Goal: Transaction & Acquisition: Purchase product/service

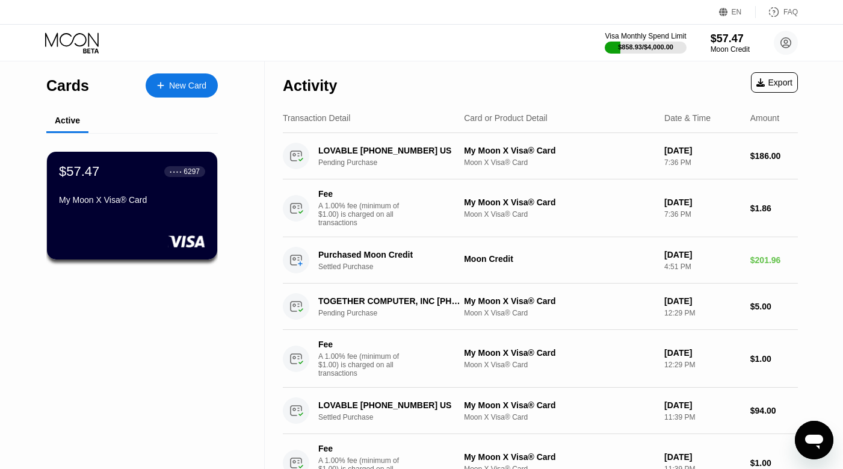
click at [733, 43] on div "$57.47" at bounding box center [730, 38] width 39 height 13
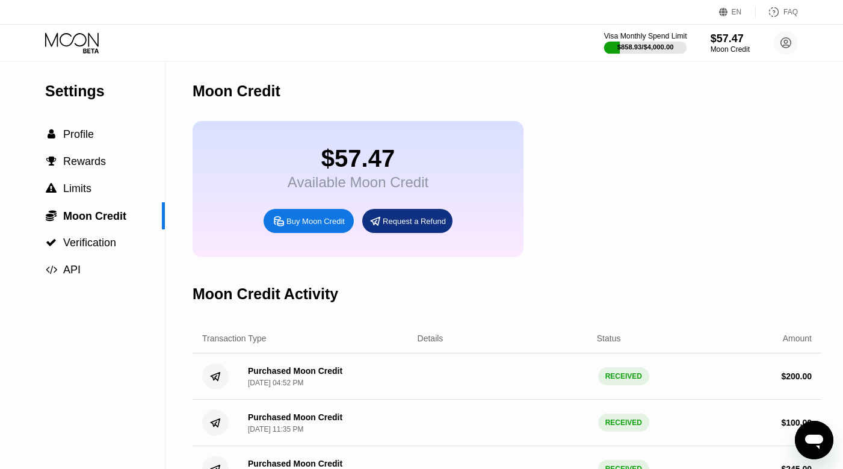
click at [648, 49] on div "$858.93 / $4,000.00" at bounding box center [645, 46] width 57 height 7
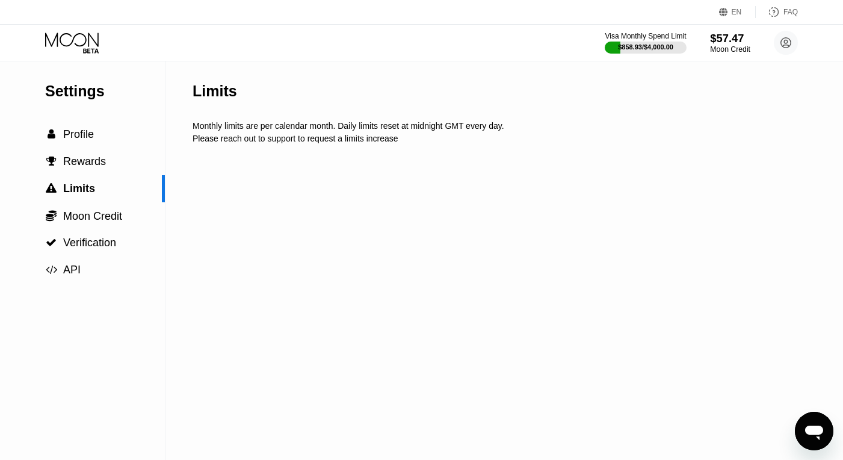
click at [720, 47] on div "Moon Credit" at bounding box center [730, 49] width 40 height 8
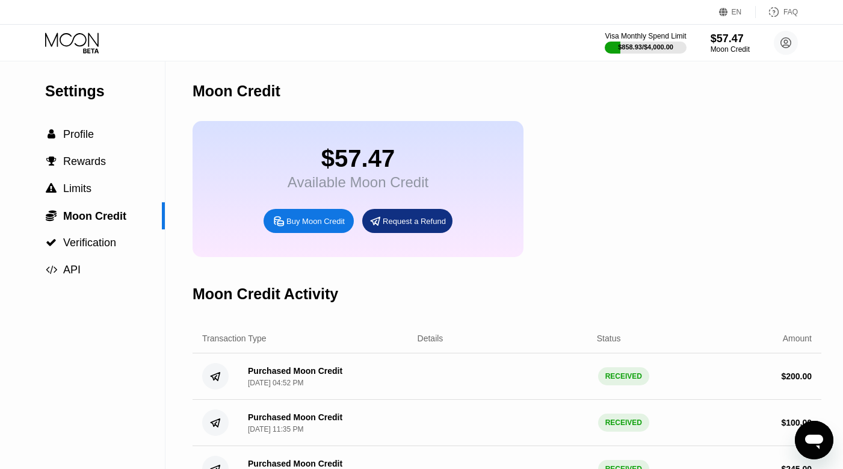
click at [274, 232] on div "Buy Moon Credit" at bounding box center [309, 221] width 90 height 24
click at [295, 221] on div "Buy Moon Credit Amount (Minimum: $5.00) USD Payment Method BITCOIN Conversion R…" at bounding box center [421, 234] width 253 height 85
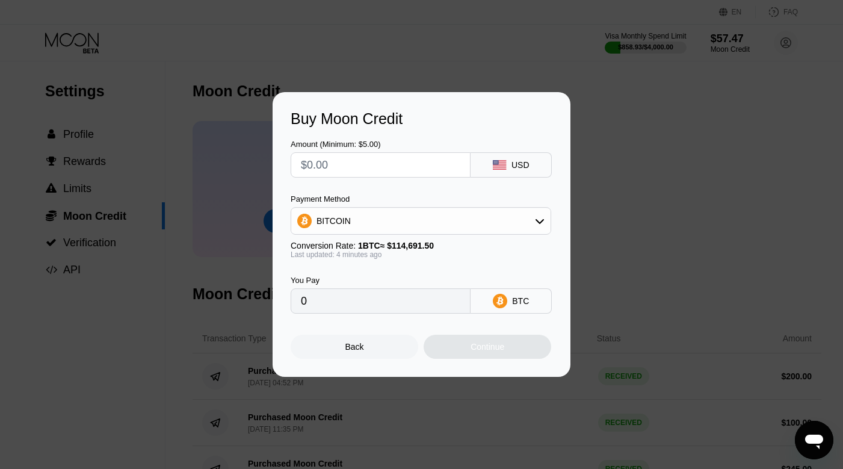
click at [387, 228] on div "BITCOIN" at bounding box center [420, 221] width 259 height 24
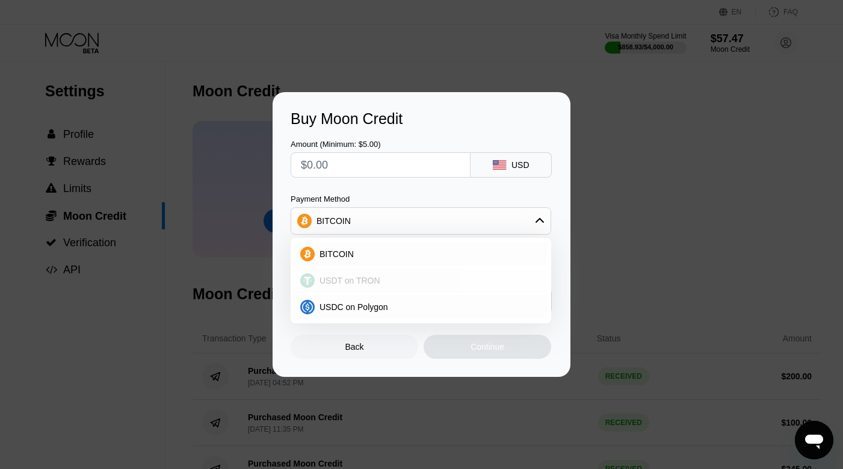
click at [380, 276] on div "USDT on TRON" at bounding box center [428, 281] width 227 height 10
type input "0.00"
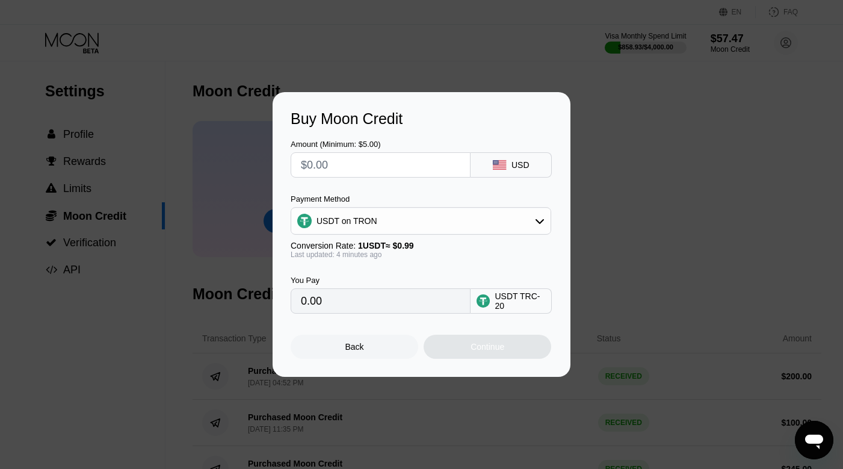
click at [353, 159] on input "text" at bounding box center [380, 165] width 159 height 24
type input "$1"
type input "1.01"
type input "$10"
type input "10.10"
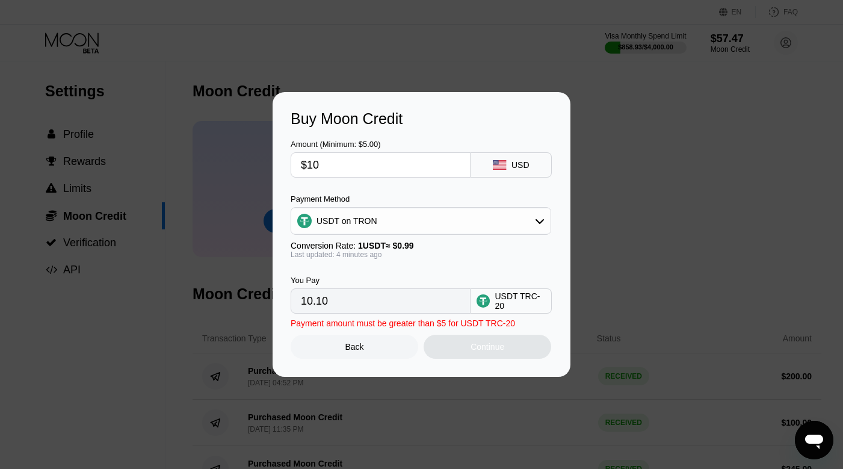
type input "$100"
type input "101.01"
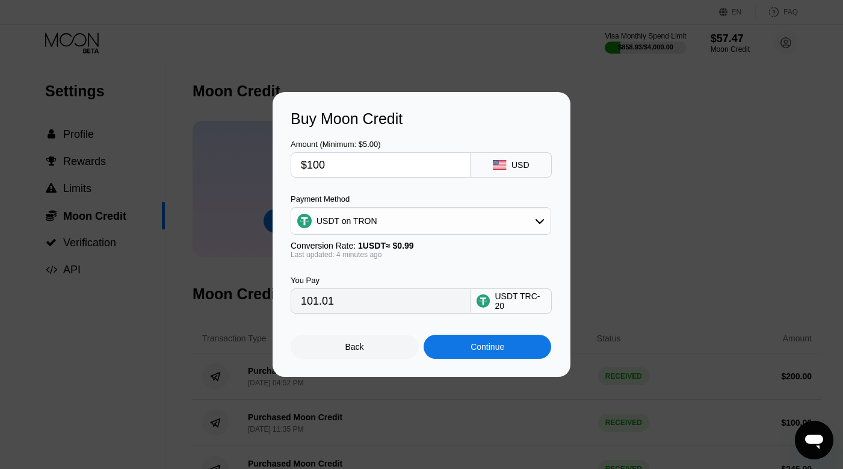
click at [498, 349] on div "Continue" at bounding box center [487, 347] width 34 height 10
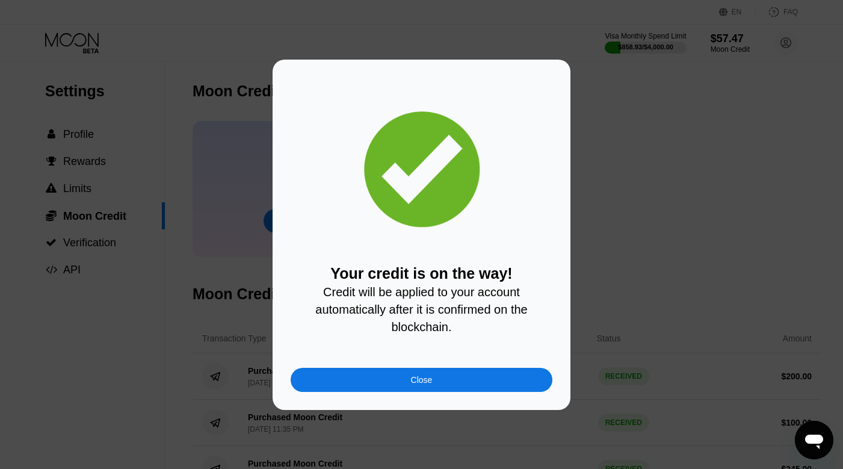
drag, startPoint x: 670, startPoint y: 143, endPoint x: 521, endPoint y: 344, distance: 250.3
click at [671, 143] on div "Your credit is on the way! Credit will be applied to your account automatically…" at bounding box center [421, 235] width 843 height 350
click at [449, 378] on div "Close" at bounding box center [422, 380] width 262 height 24
